Goal: Task Accomplishment & Management: Complete application form

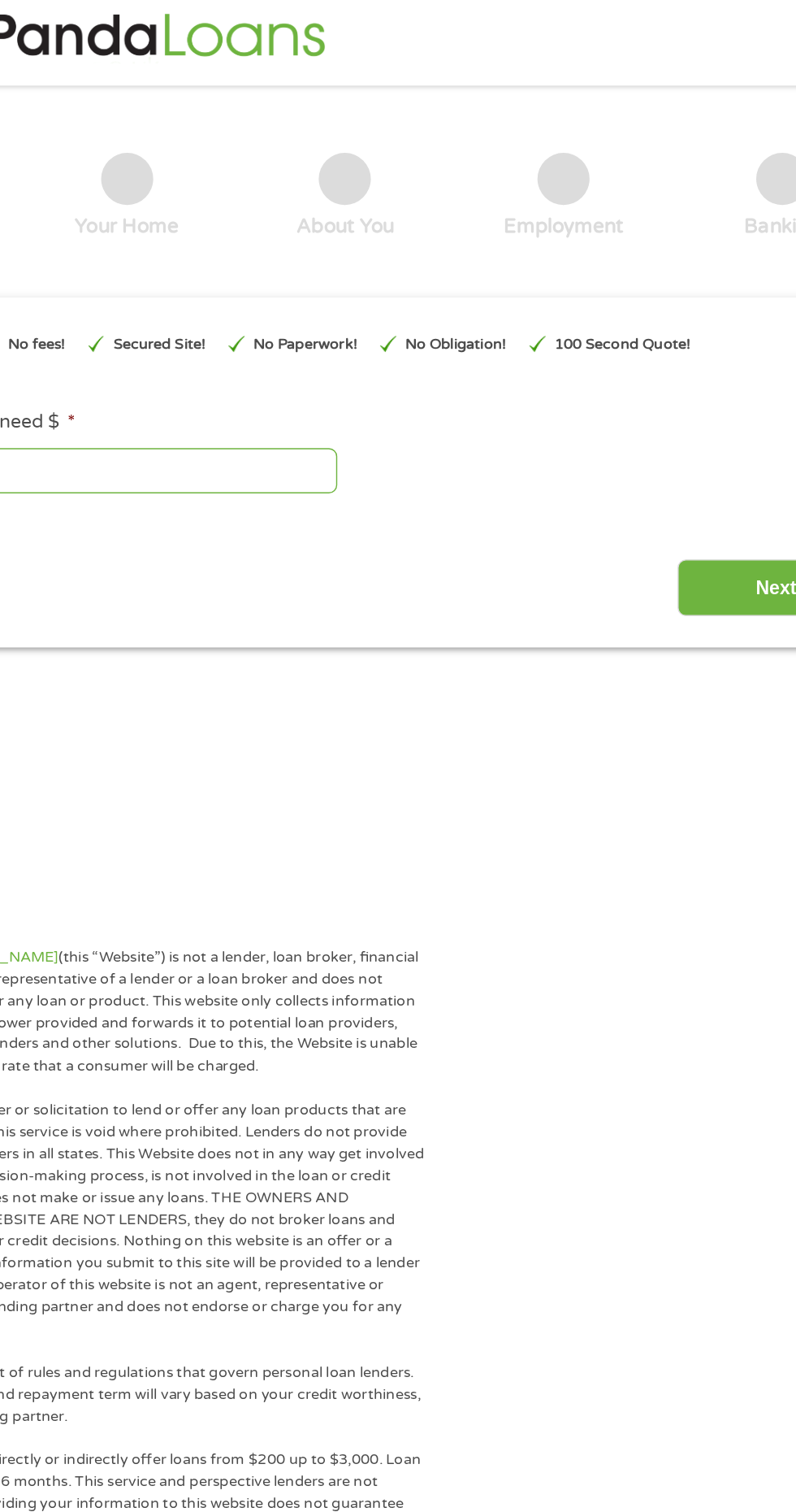
click at [700, 425] on input "Next" at bounding box center [701, 429] width 139 height 40
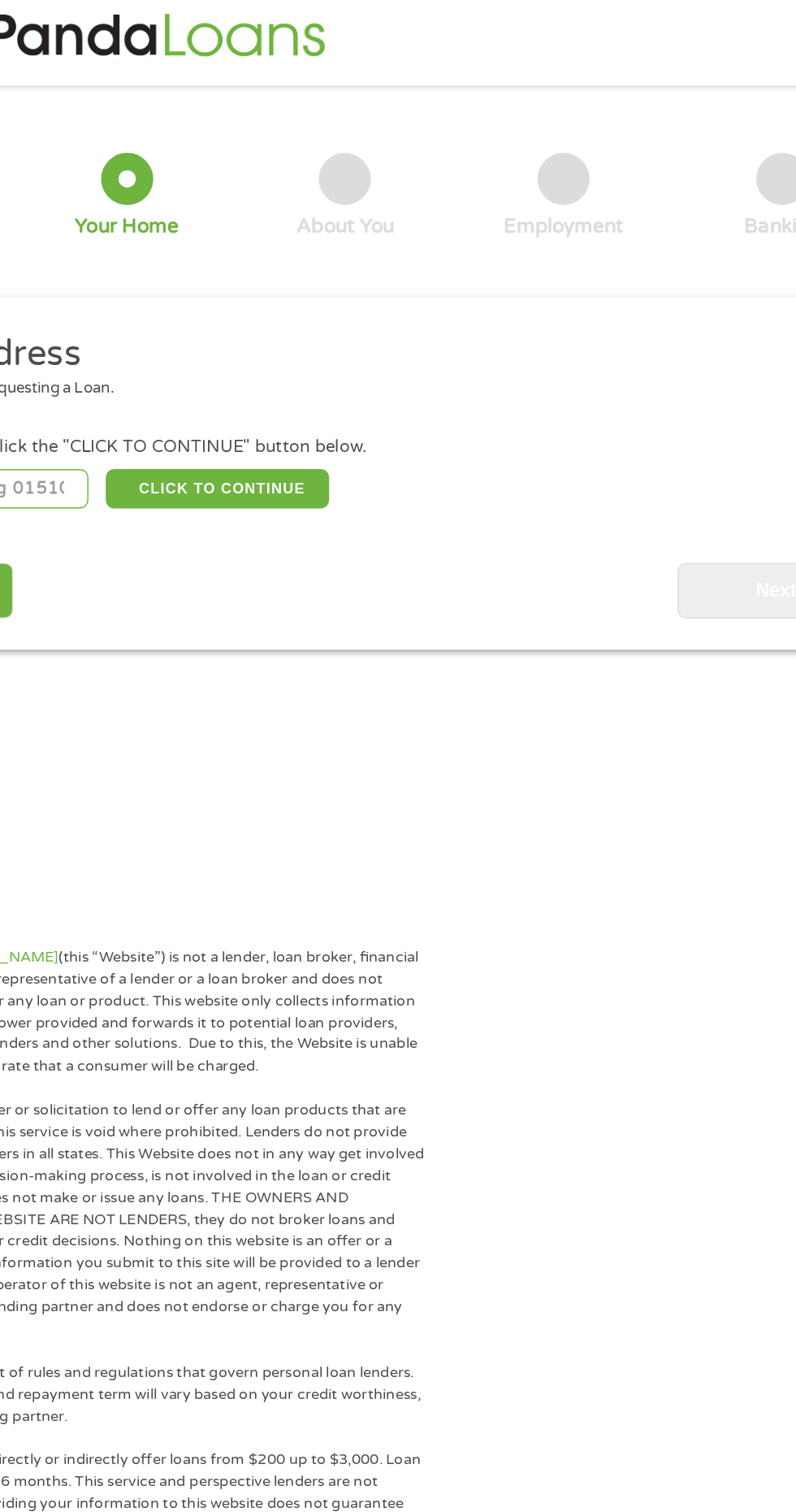
scroll to position [7, 0]
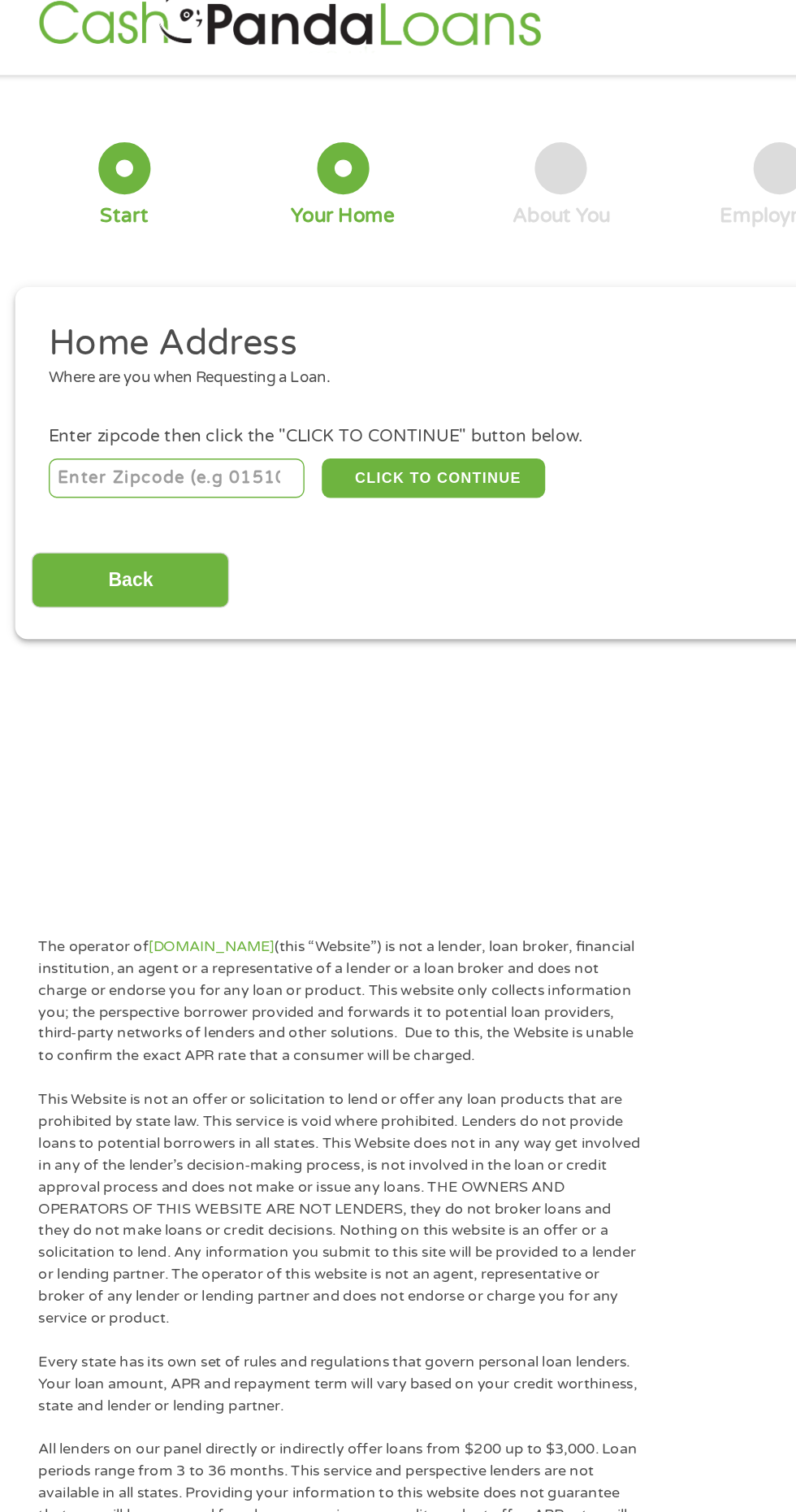
click at [178, 353] on input "number" at bounding box center [128, 353] width 180 height 28
click at [128, 304] on ul "Home Address Where are you when Requesting a Loan. Enter zipcode then click the…" at bounding box center [397, 306] width 743 height 128
click at [118, 357] on input "16486" at bounding box center [128, 353] width 180 height 28
type input "1"
type input "85388"
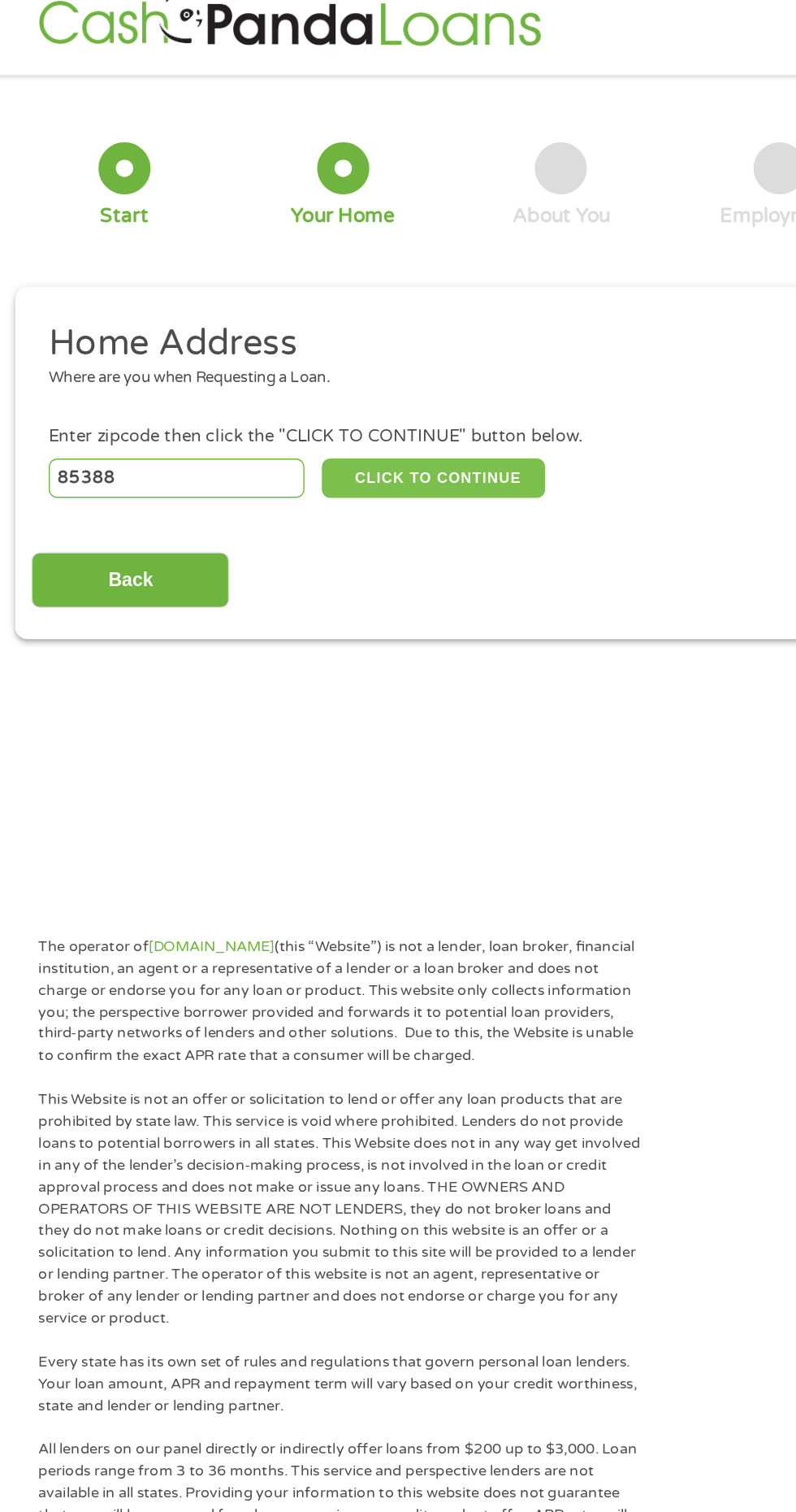
click at [343, 353] on button "CLICK TO CONTINUE" at bounding box center [308, 353] width 157 height 28
type input "85388"
type input "Surprise"
select select "[US_STATE]"
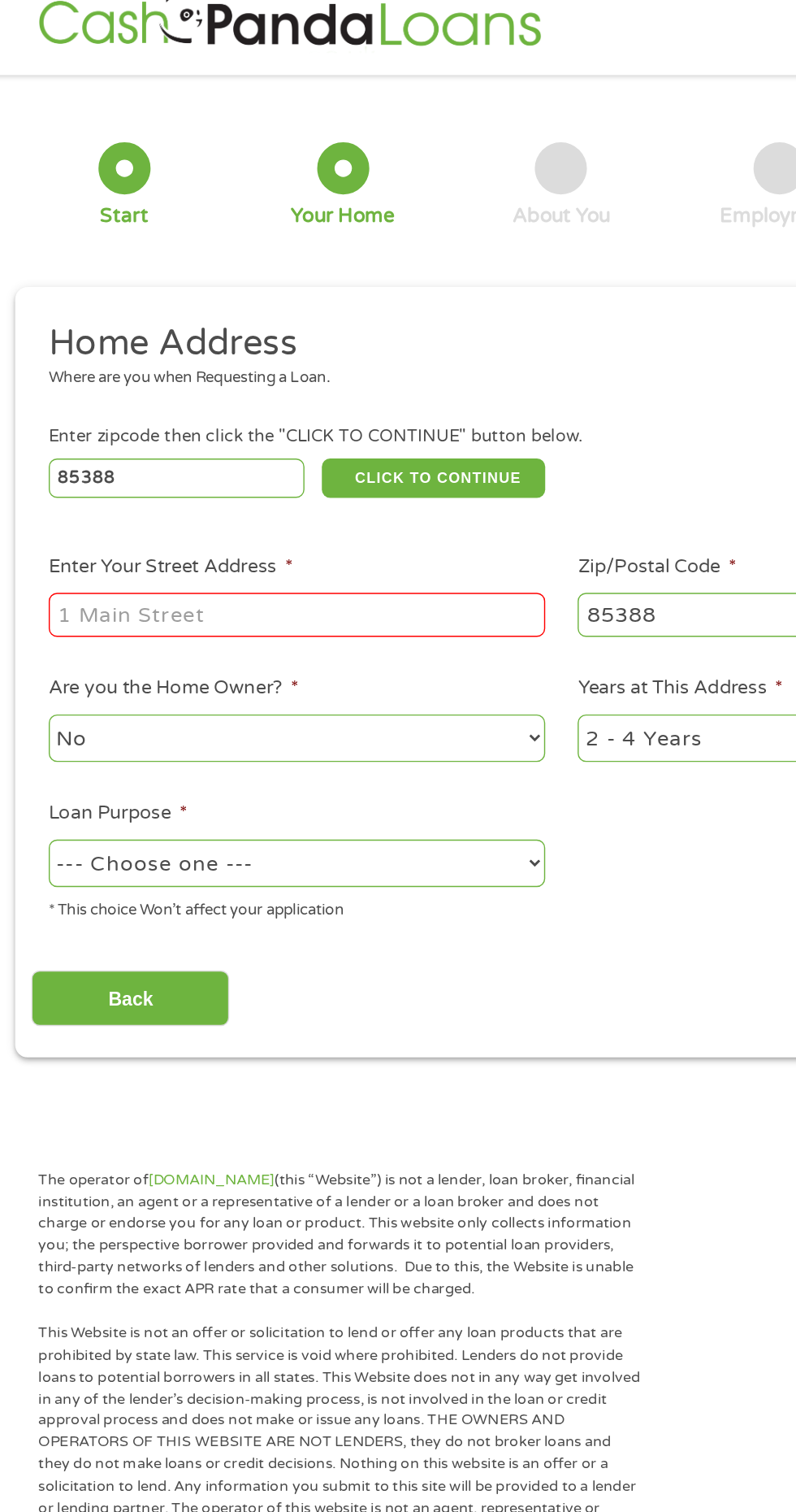
click at [336, 446] on input "Enter Your Street Address *" at bounding box center [212, 448] width 349 height 31
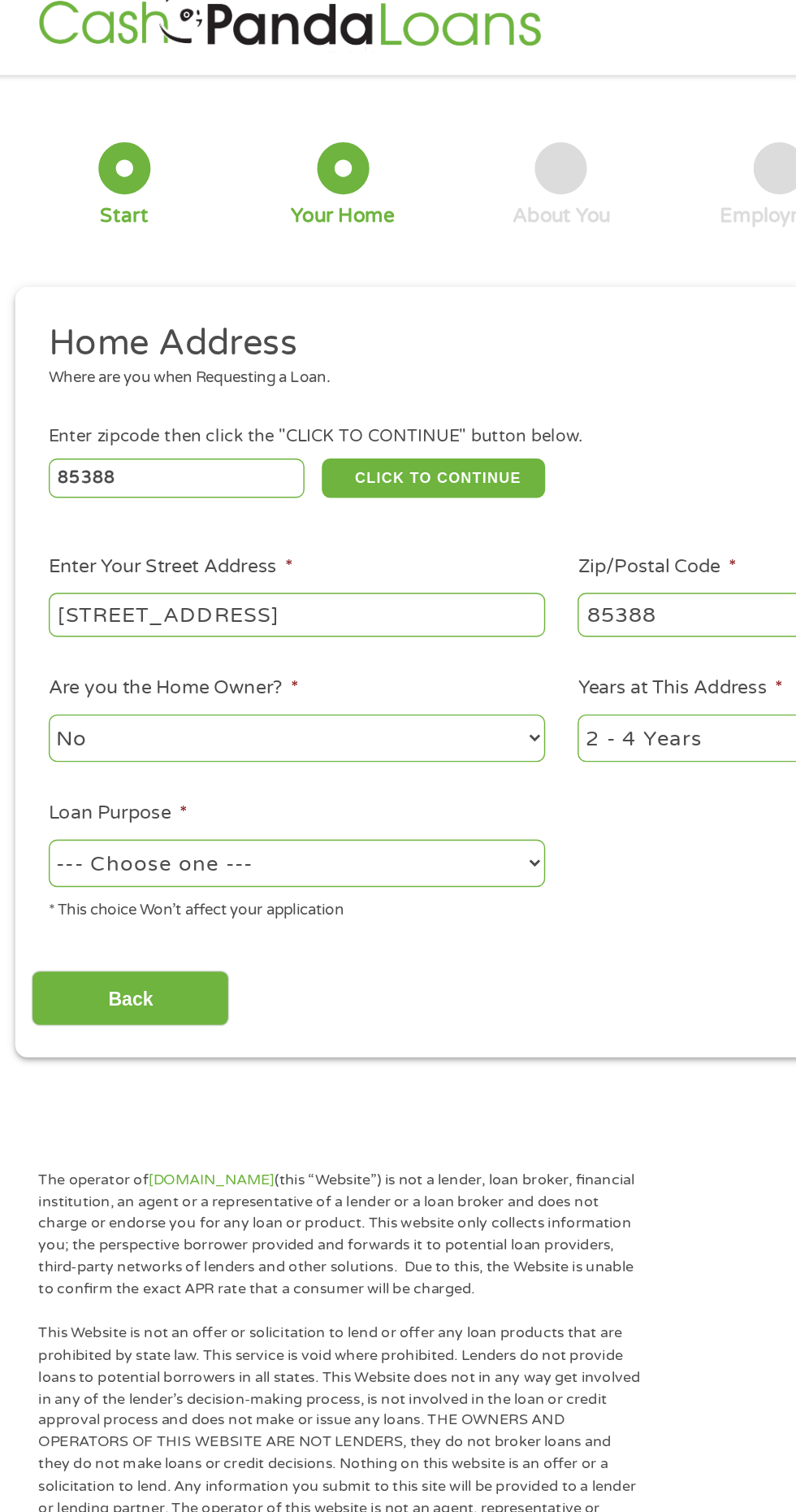
click at [108, 446] on input "[STREET_ADDRESS]" at bounding box center [212, 448] width 349 height 31
click at [96, 446] on input "[STREET_ADDRESS]" at bounding box center [212, 448] width 349 height 31
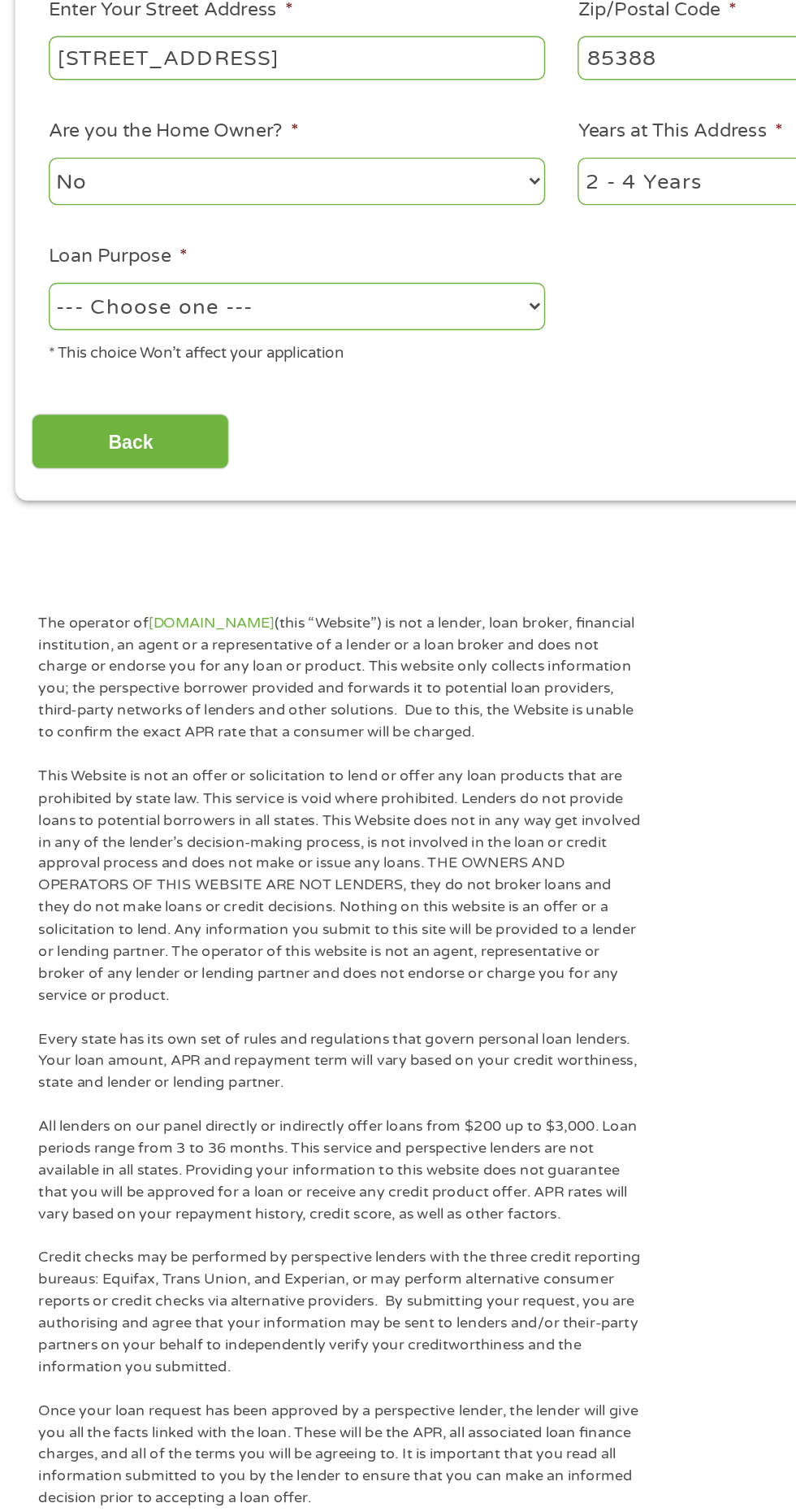
type input "[STREET_ADDRESS]"
click at [127, 701] on input "Back" at bounding box center [96, 717] width 139 height 40
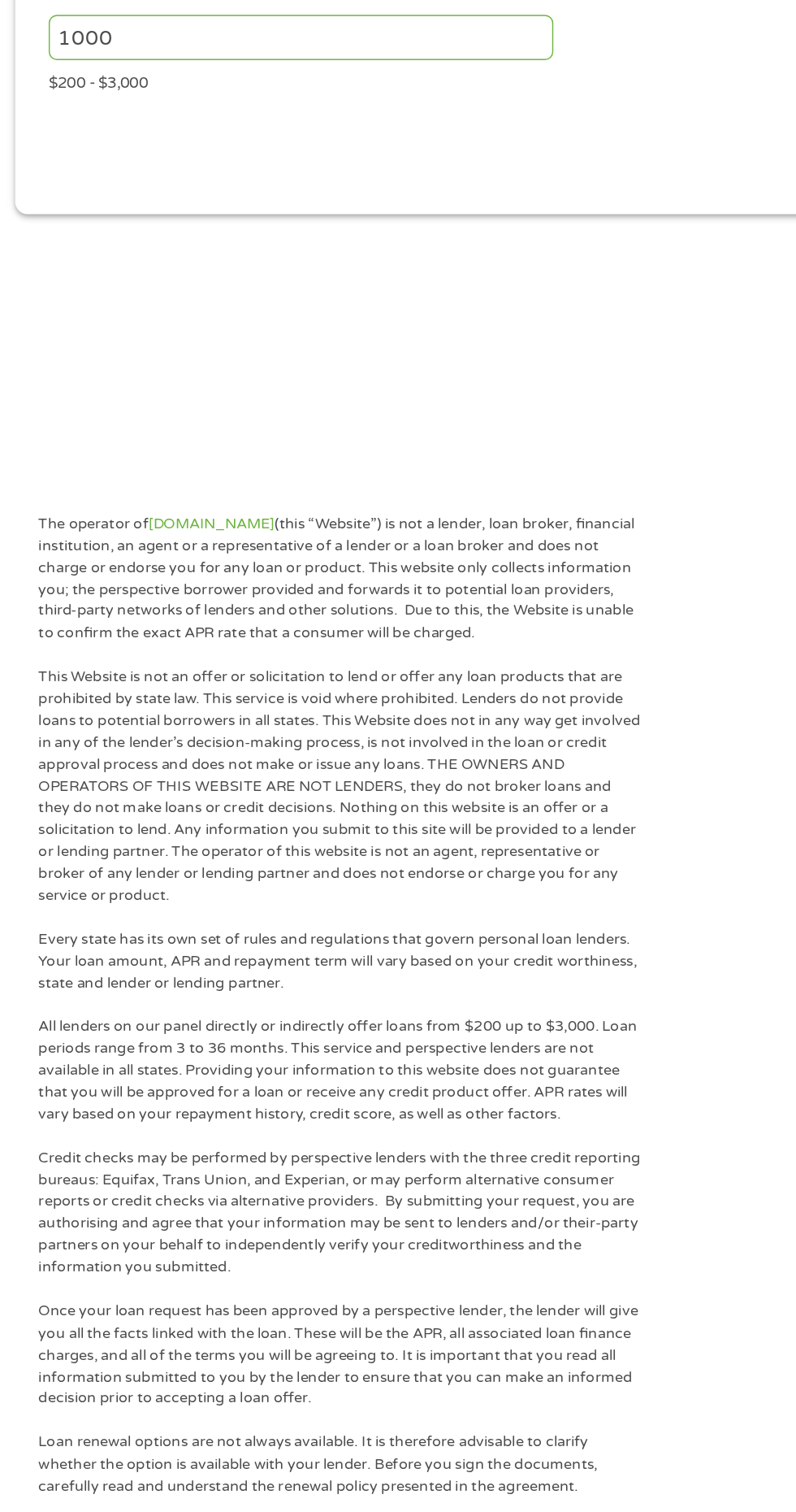
scroll to position [0, 0]
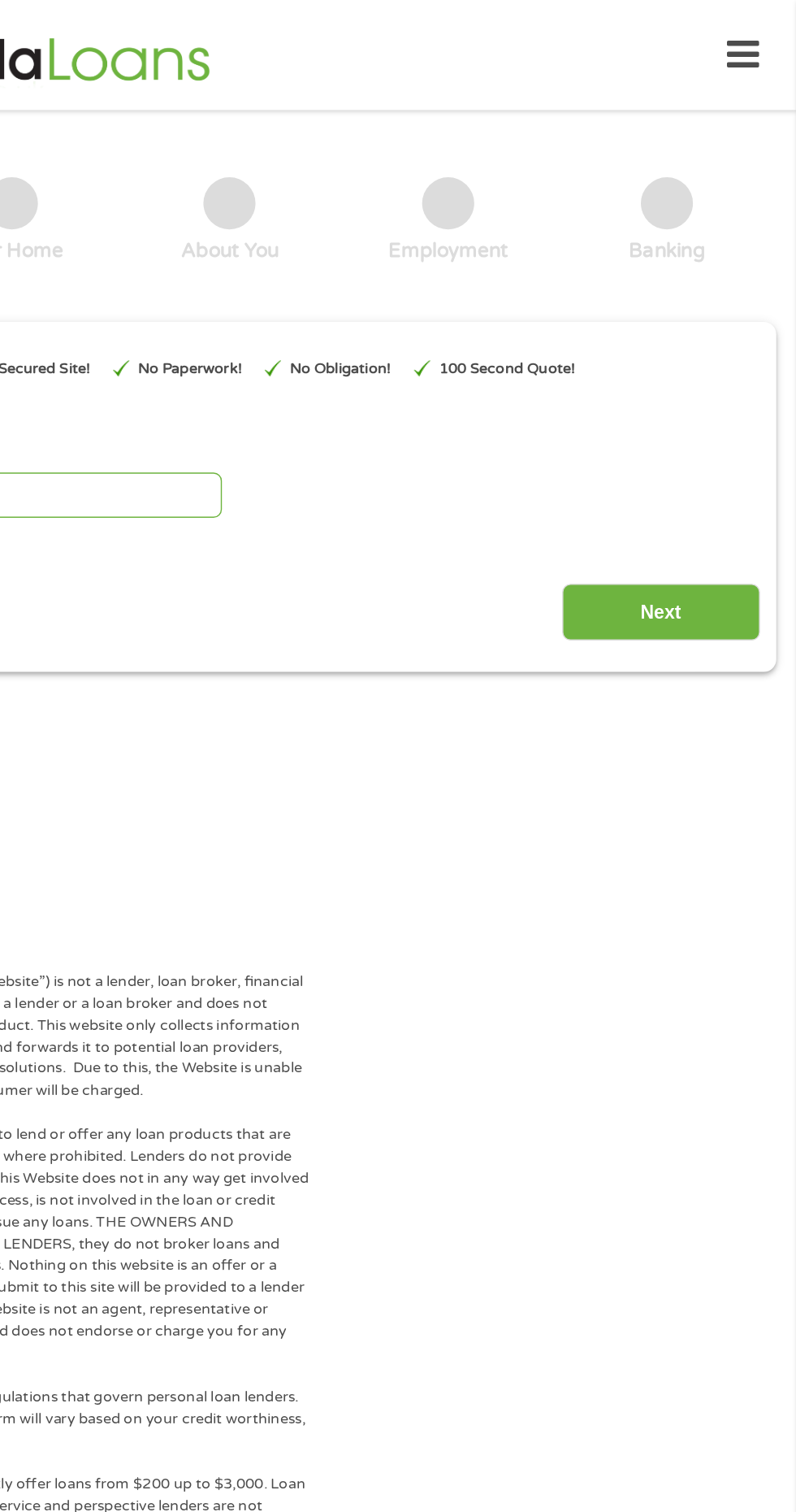
click at [736, 413] on input "Next" at bounding box center [701, 429] width 139 height 40
click at [711, 422] on input "Next" at bounding box center [701, 429] width 139 height 40
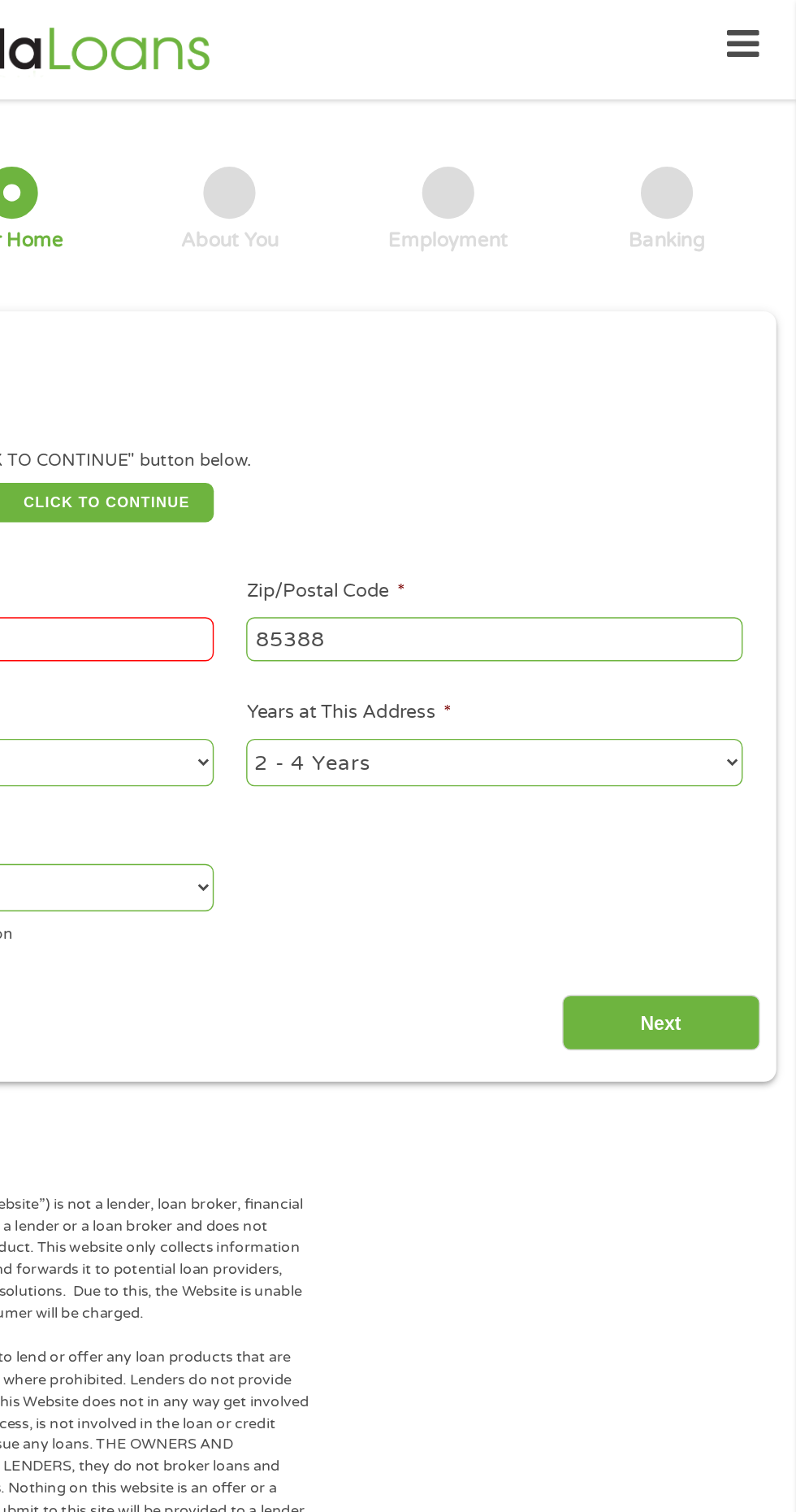
scroll to position [6, 6]
click at [714, 704] on input "Next" at bounding box center [701, 717] width 139 height 40
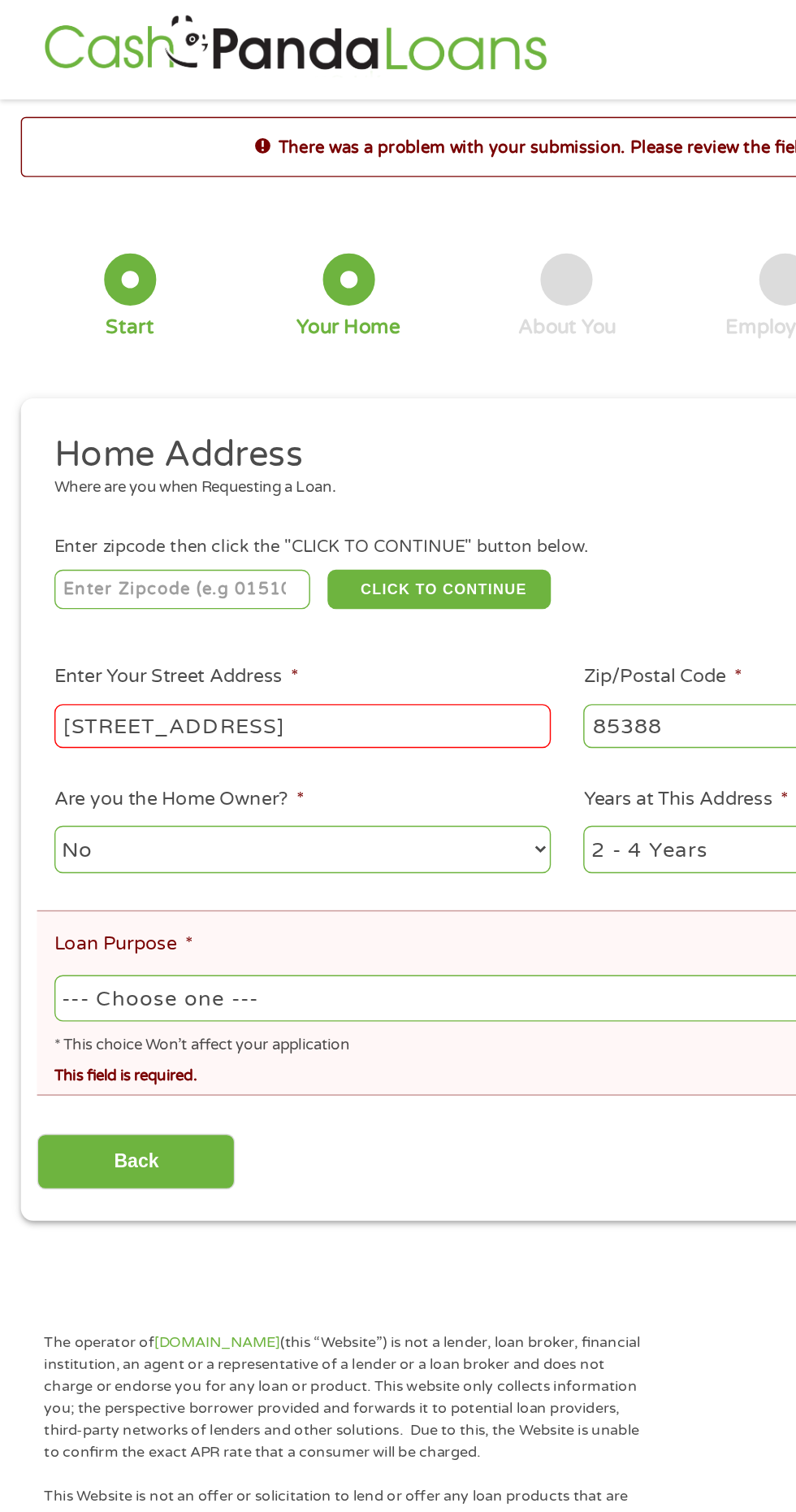
click at [503, 704] on select "--- Choose one --- Pay Bills Debt Consolidation Home Improvement Major Purchase…" at bounding box center [398, 702] width 720 height 33
select select "carloan"
click at [38, 687] on select "--- Choose one --- Pay Bills Debt Consolidation Home Improvement Major Purchase…" at bounding box center [398, 702] width 720 height 33
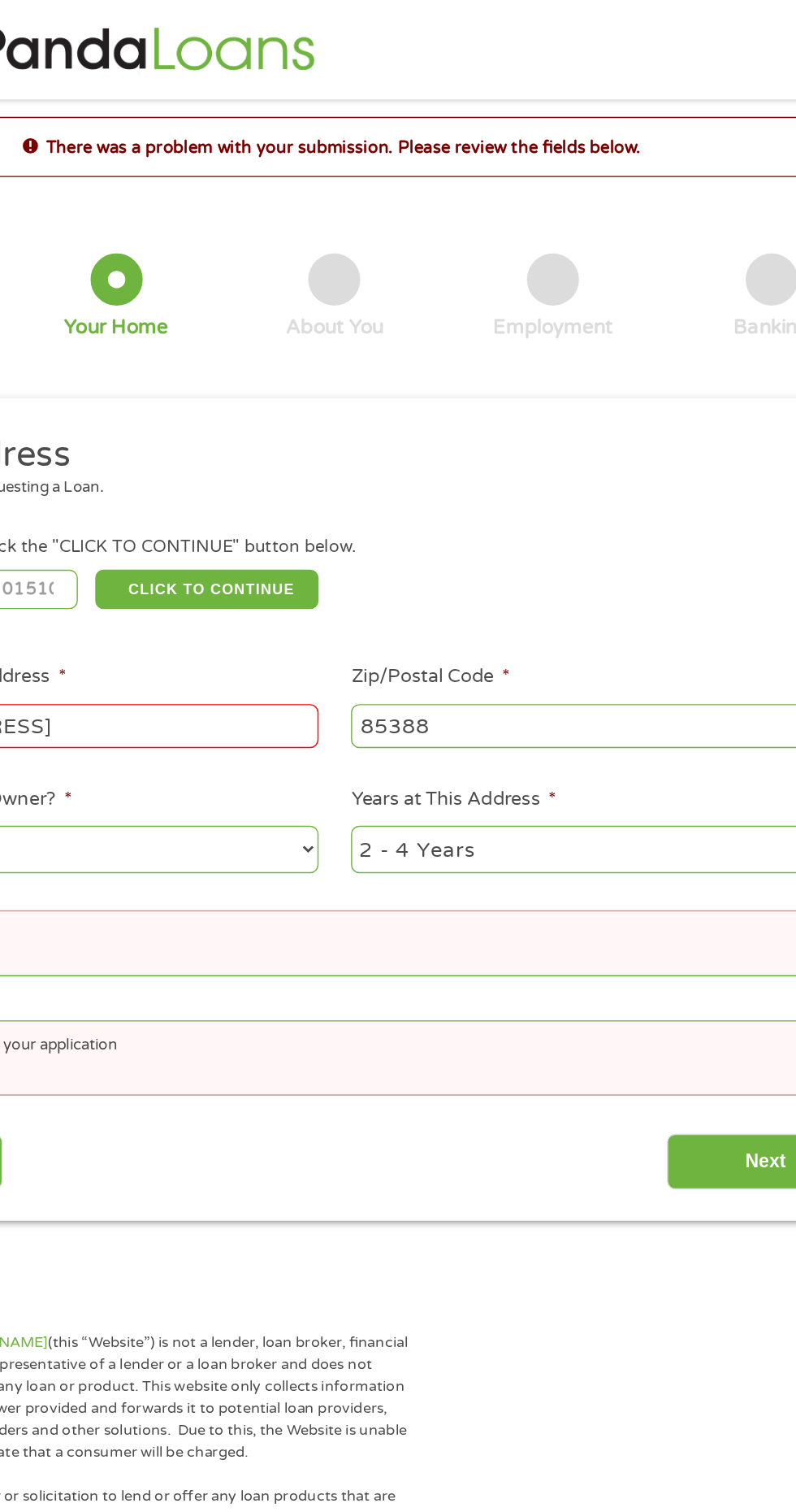
click at [693, 855] on div "This field is hidden when viewing the form gclid EAIaIQobChMIy9-7ms7BjwMVaTdECB…" at bounding box center [398, 568] width 767 height 577
click at [691, 805] on input "Next" at bounding box center [701, 816] width 139 height 40
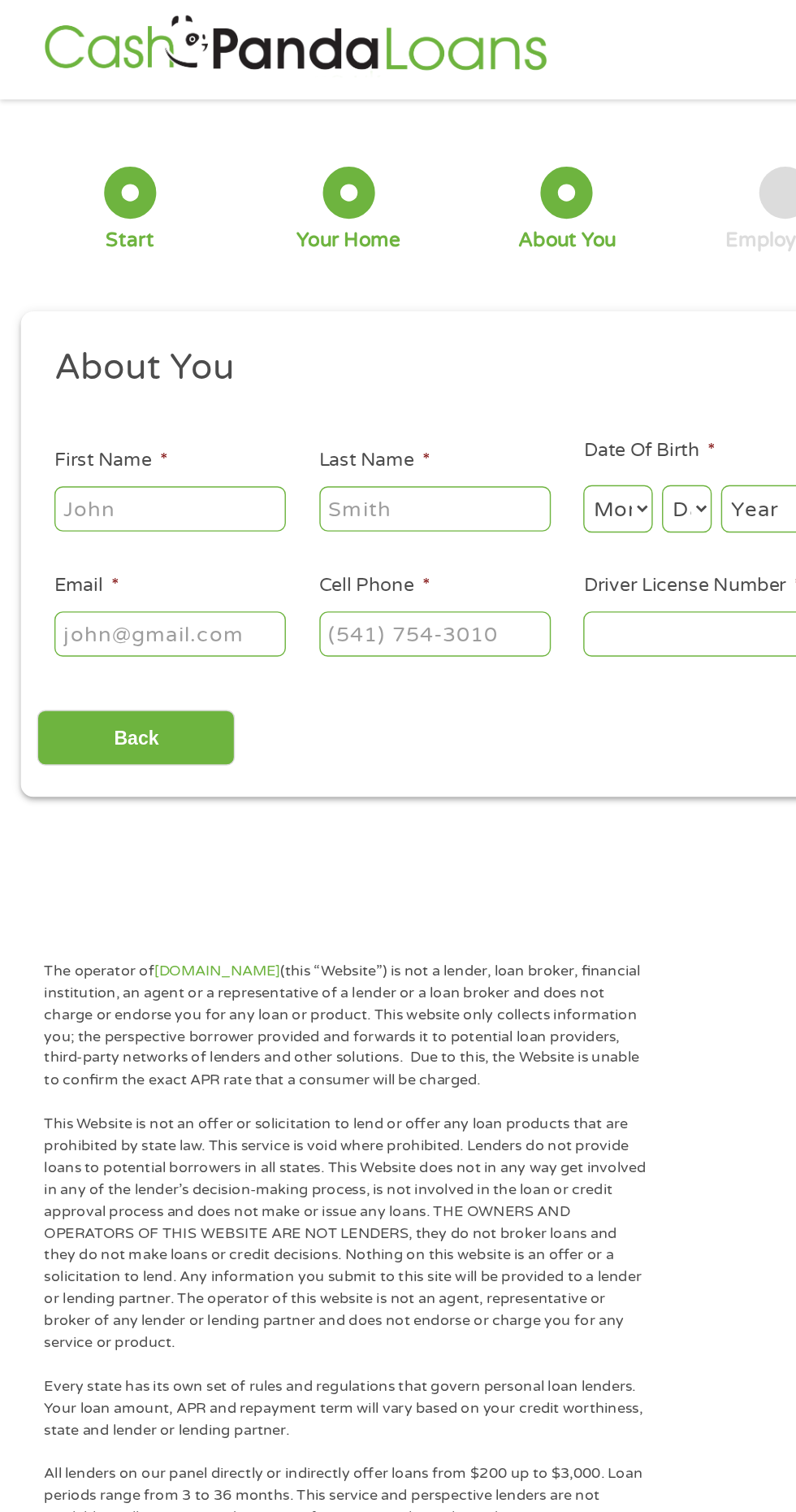
scroll to position [0, 0]
